Goal: Task Accomplishment & Management: Manage account settings

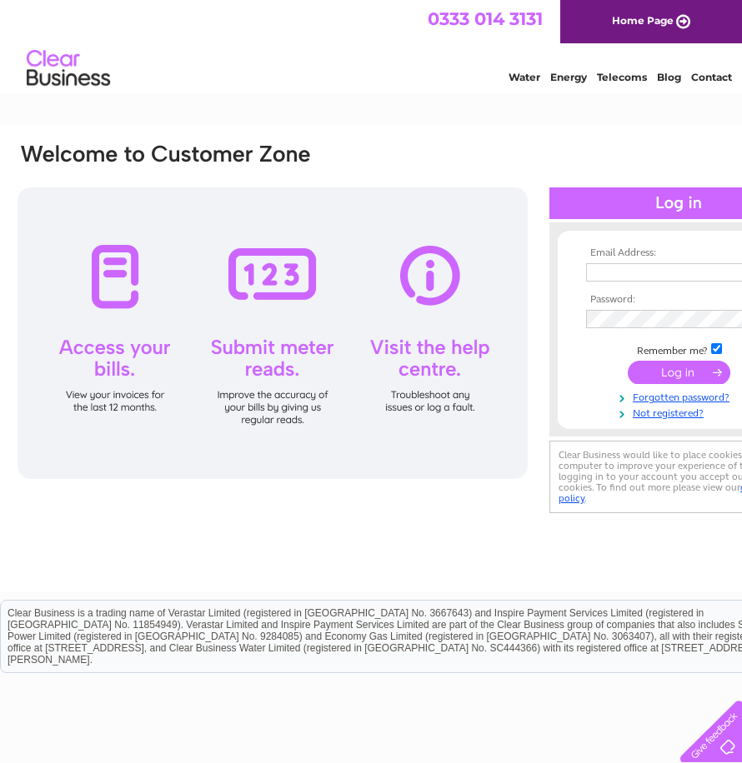
type input "davymac60@outlook.com"
click at [658, 368] on input "submit" at bounding box center [679, 372] width 103 height 23
click at [666, 368] on input "submit" at bounding box center [679, 372] width 103 height 23
click at [668, 369] on input "submit" at bounding box center [679, 372] width 103 height 23
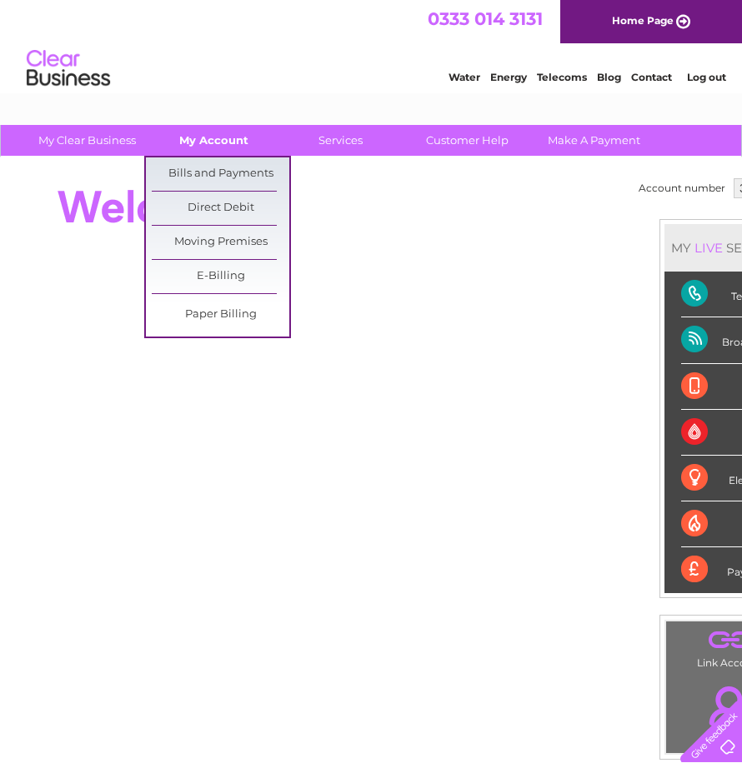
click at [220, 135] on link "My Account" at bounding box center [214, 140] width 138 height 31
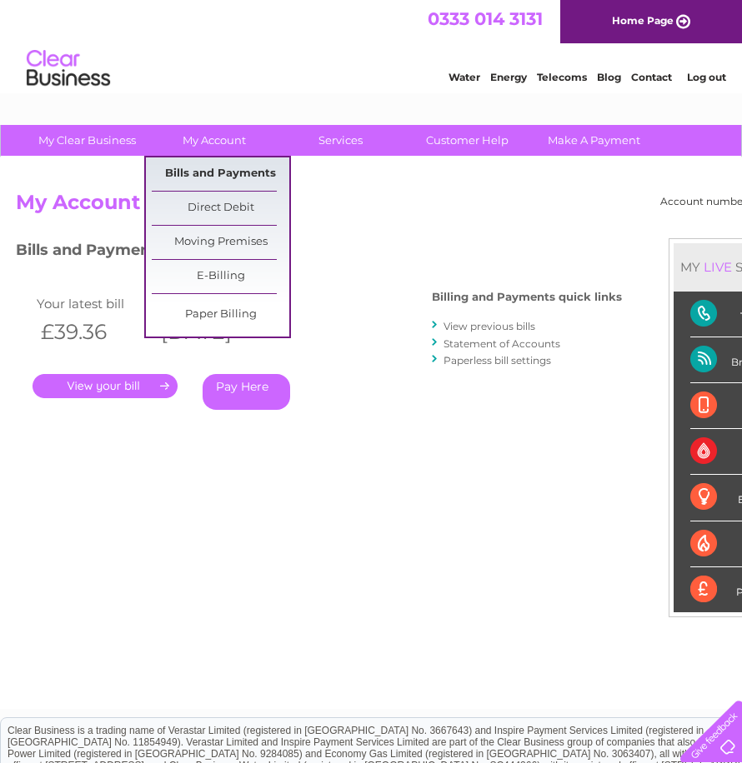
click at [218, 163] on link "Bills and Payments" at bounding box center [221, 174] width 138 height 33
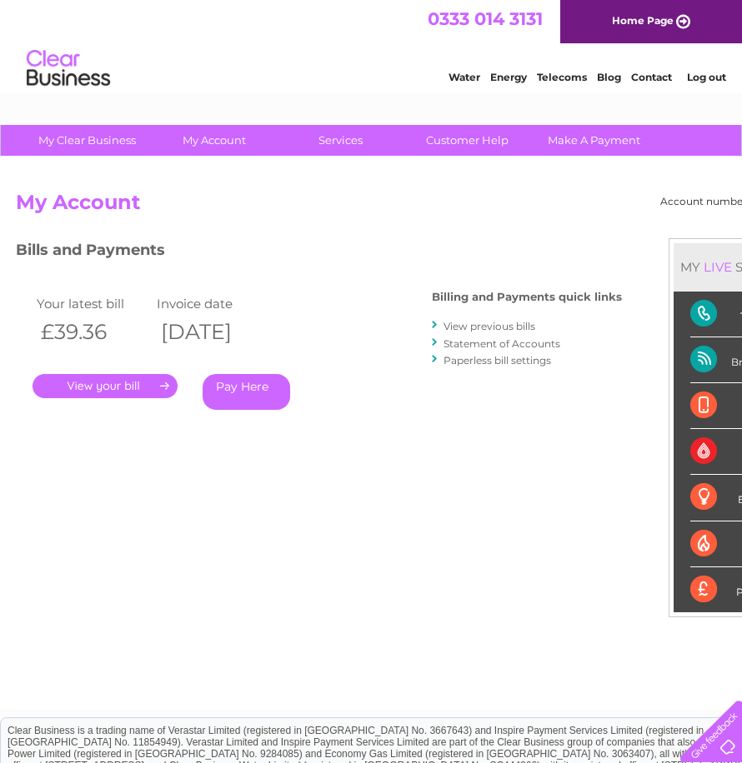
click at [482, 331] on link "View previous bills" at bounding box center [489, 326] width 92 height 13
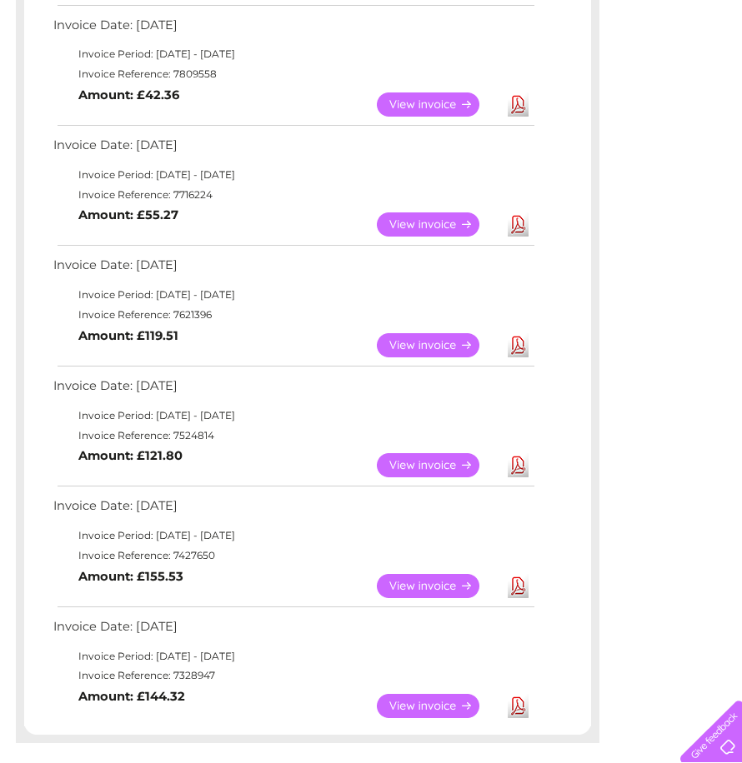
scroll to position [667, 0]
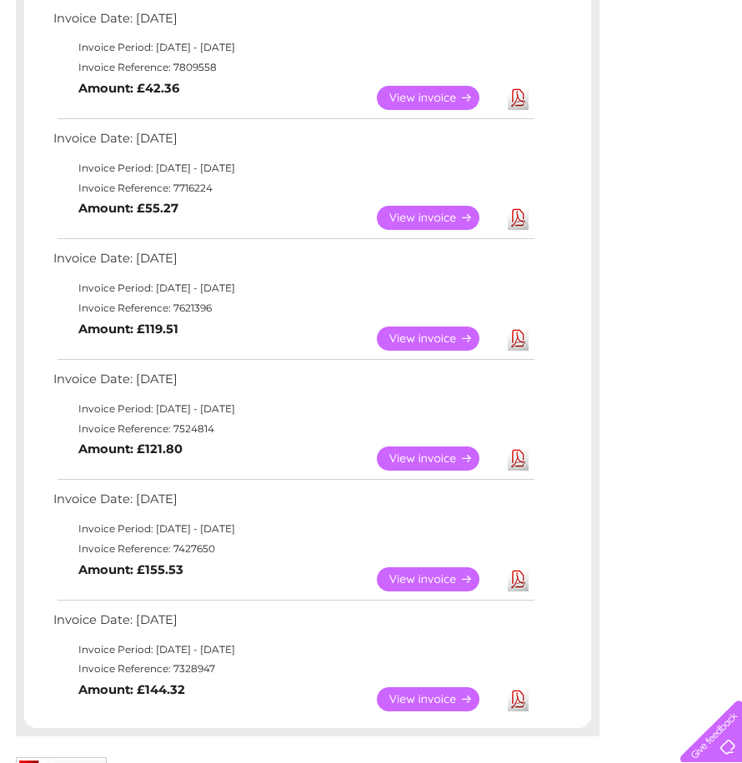
click at [390, 330] on link "View" at bounding box center [438, 339] width 123 height 24
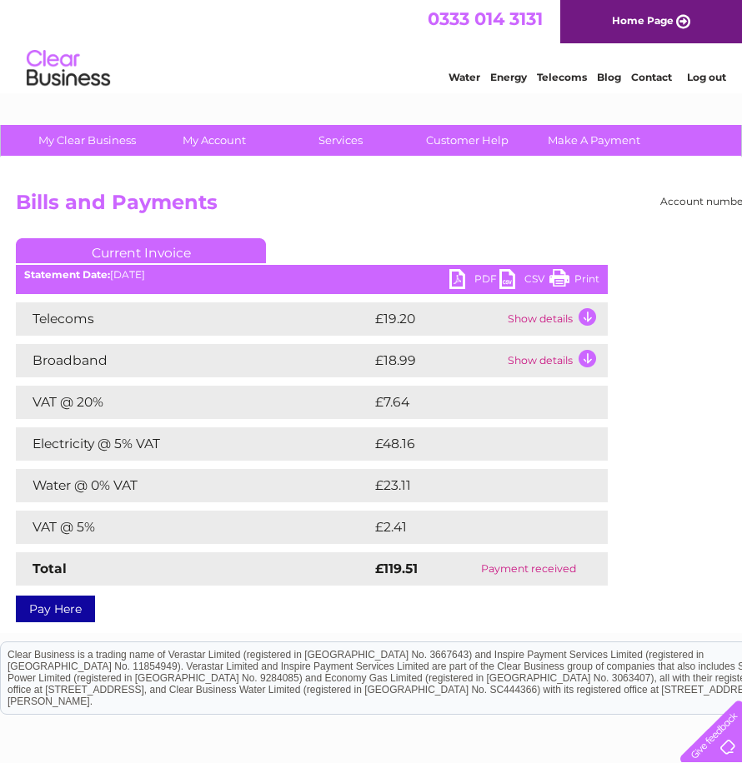
drag, startPoint x: 559, startPoint y: 274, endPoint x: 162, endPoint y: 45, distance: 458.9
click at [559, 274] on link "Print" at bounding box center [574, 281] width 50 height 24
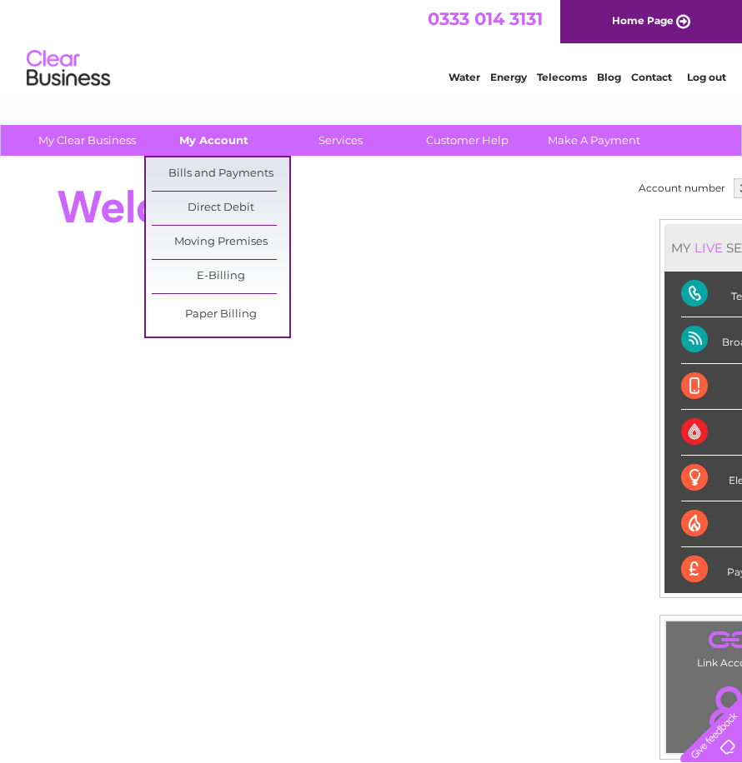
click at [193, 136] on link "My Account" at bounding box center [214, 140] width 138 height 31
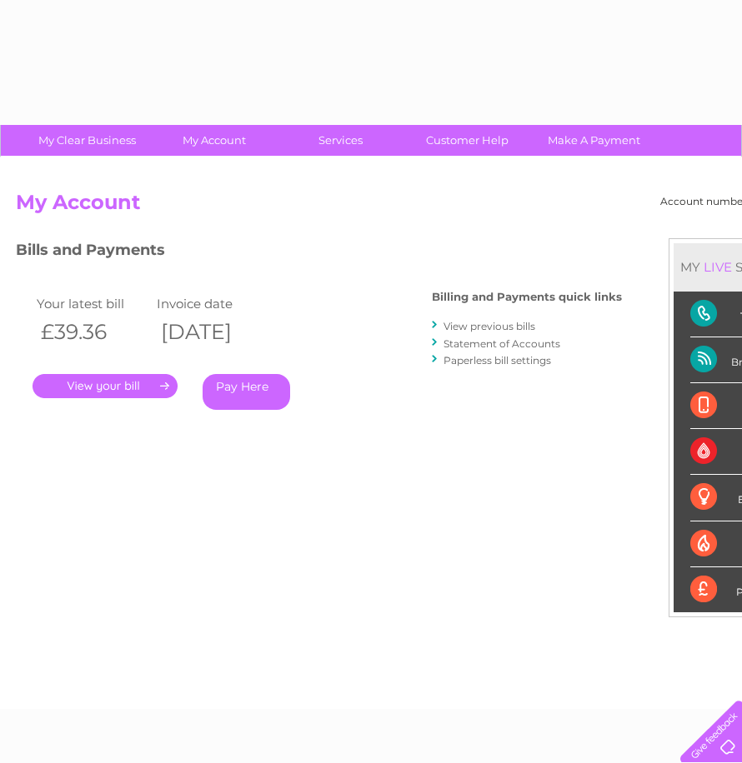
click at [198, 167] on div "Account number 324584 My Account MY LIVE SERVICES Telecoms Broadband Mobile Wat…" at bounding box center [412, 434] width 825 height 552
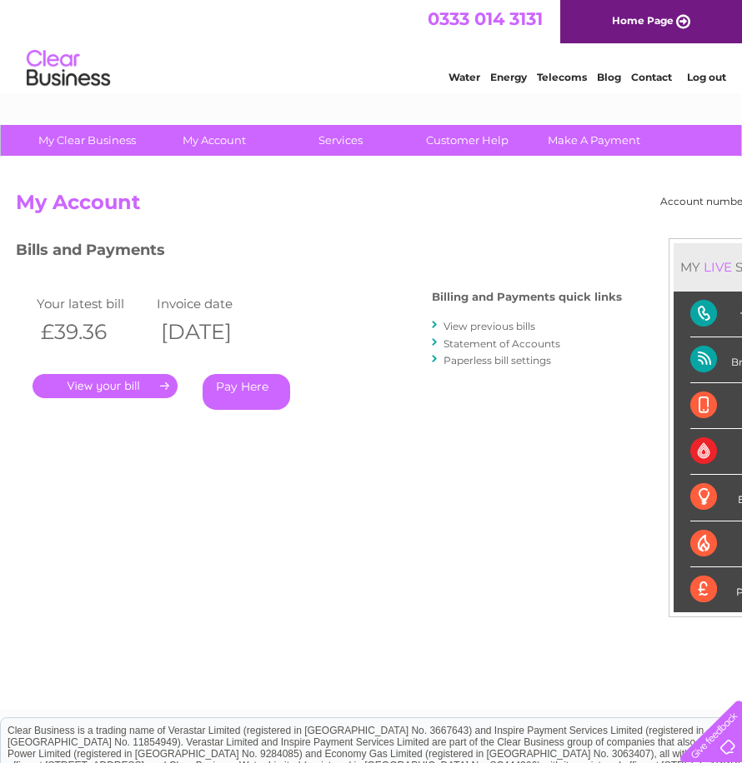
click at [511, 324] on link "View previous bills" at bounding box center [489, 326] width 92 height 13
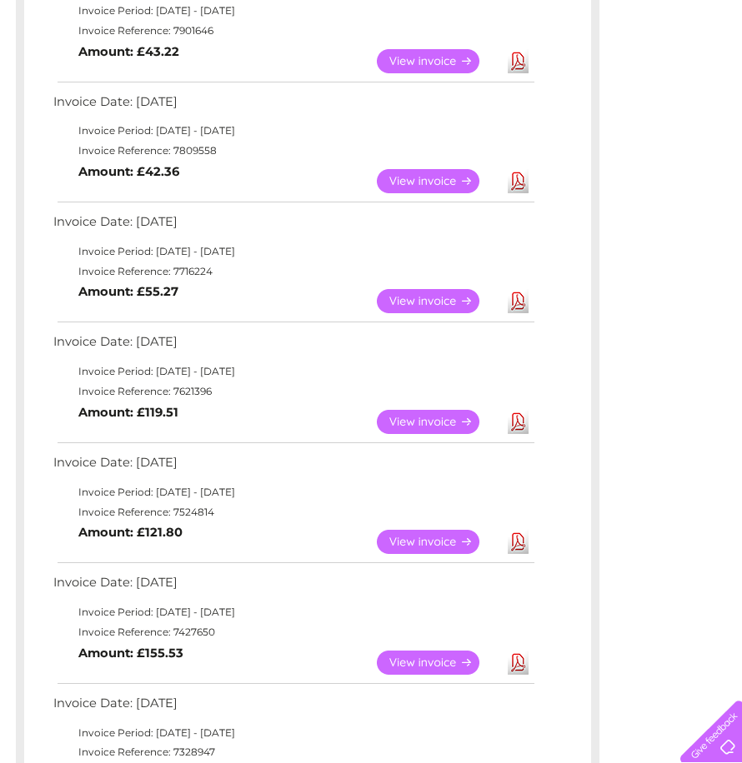
scroll to position [667, 0]
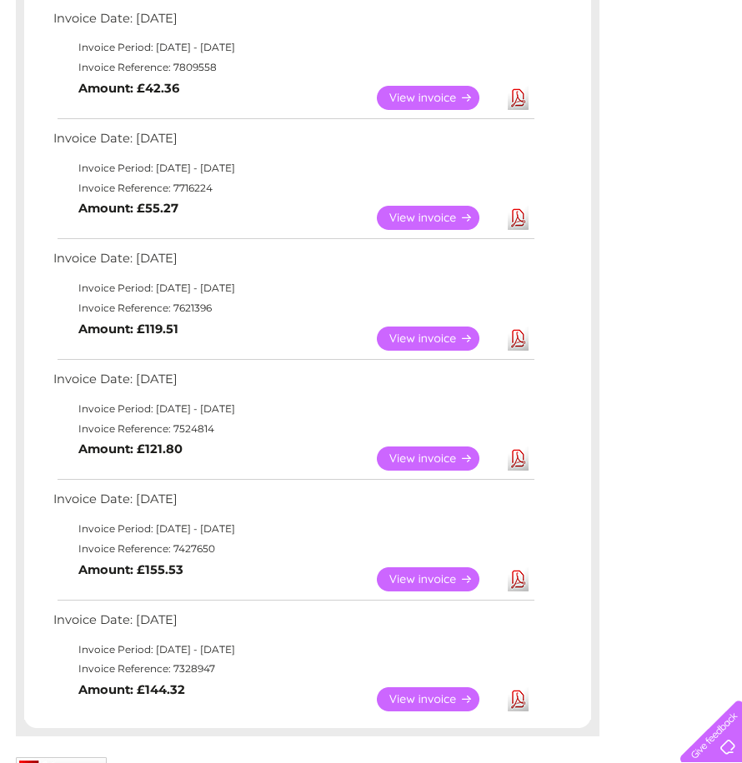
click at [426, 340] on link "View" at bounding box center [438, 339] width 123 height 24
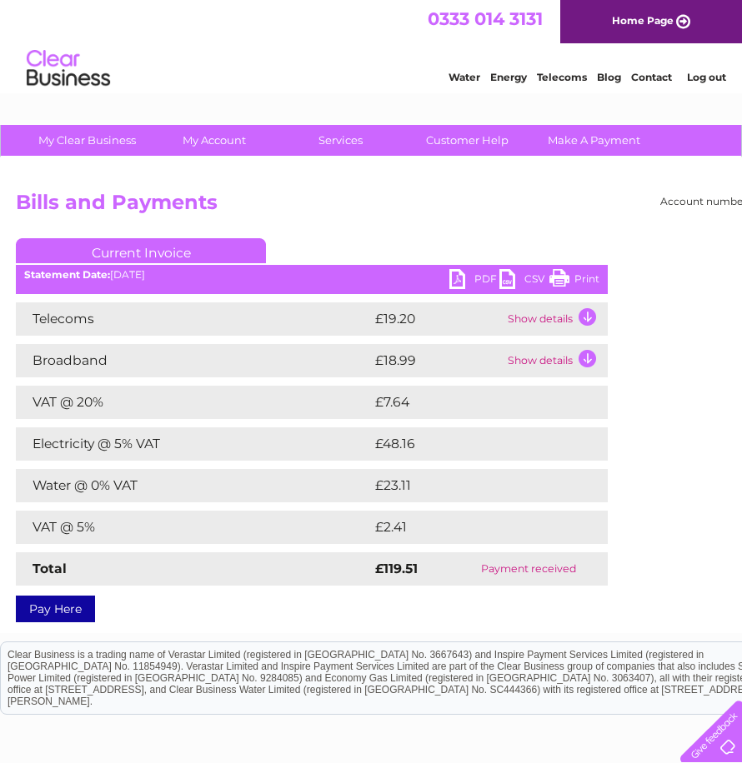
click at [562, 278] on link "Print" at bounding box center [574, 281] width 50 height 24
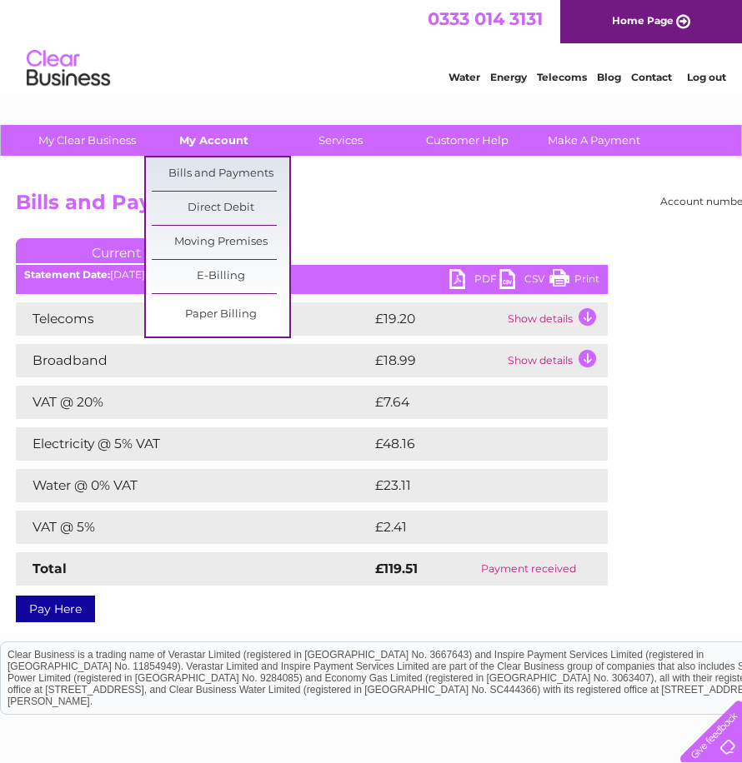
click at [233, 136] on link "My Account" at bounding box center [214, 140] width 138 height 31
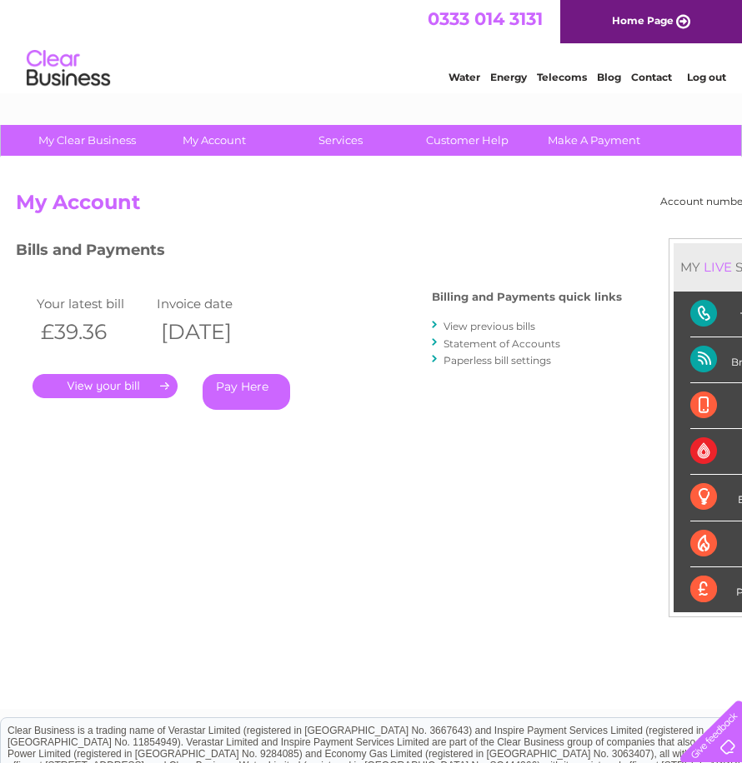
click at [116, 388] on link "." at bounding box center [105, 386] width 145 height 24
click at [83, 390] on link "." at bounding box center [105, 386] width 145 height 24
click at [159, 391] on link "." at bounding box center [105, 386] width 145 height 24
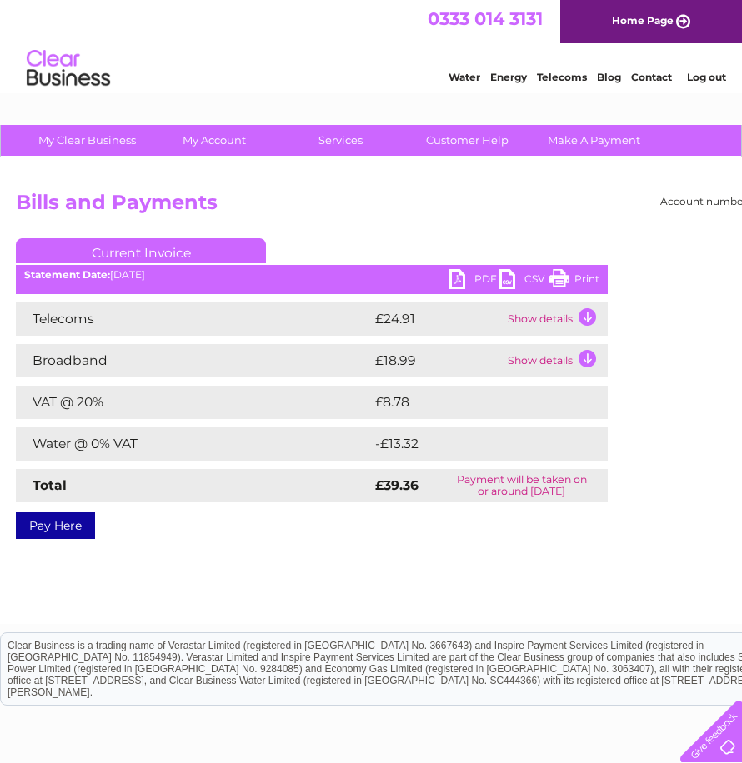
drag, startPoint x: 560, startPoint y: 282, endPoint x: 131, endPoint y: 57, distance: 484.7
click at [560, 282] on link "Print" at bounding box center [574, 281] width 50 height 24
